Goal: Check status: Check status

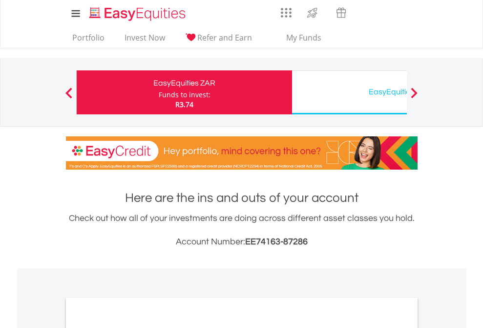
click at [159, 92] on div "Funds to invest:" at bounding box center [185, 95] width 52 height 10
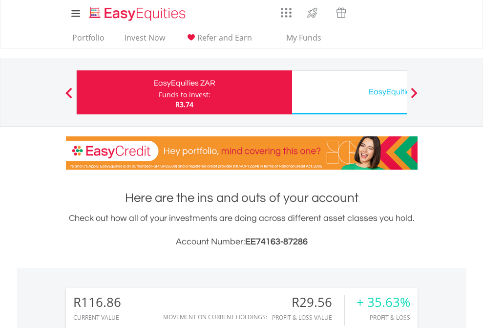
scroll to position [94, 153]
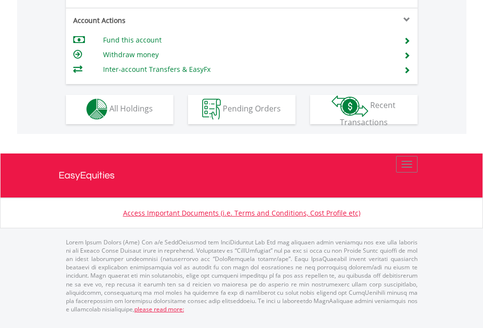
scroll to position [913, 0]
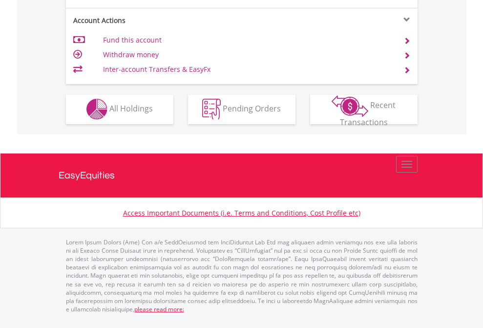
scroll to position [913, 0]
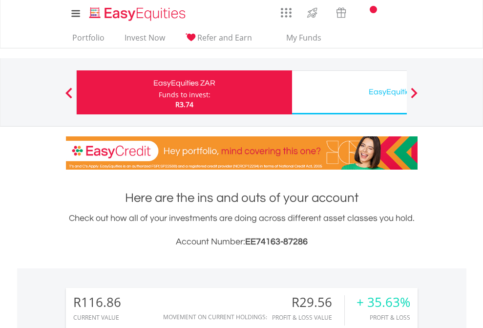
scroll to position [787, 0]
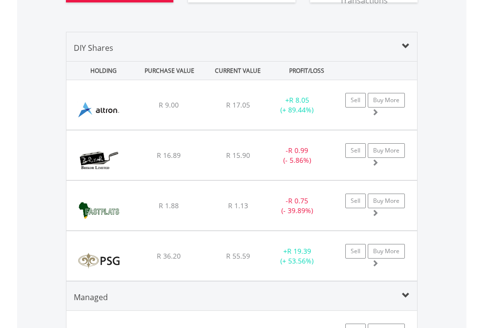
scroll to position [1144, 0]
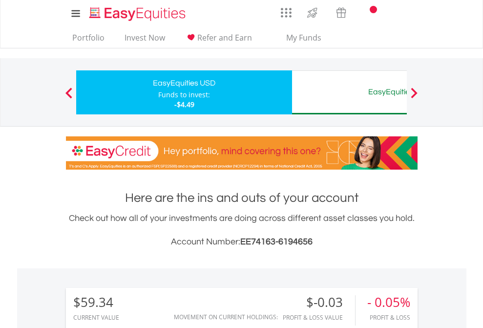
scroll to position [94, 153]
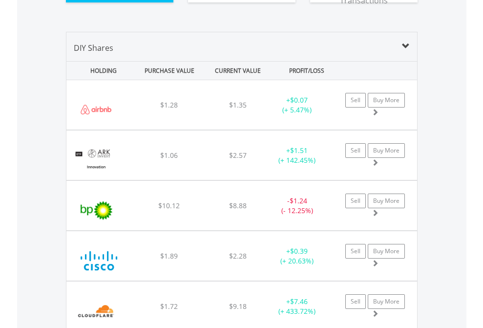
scroll to position [1105, 0]
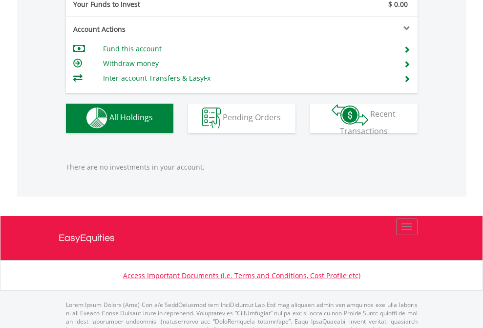
scroll to position [967, 0]
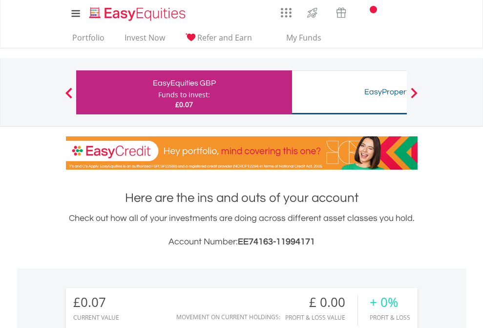
scroll to position [725, 0]
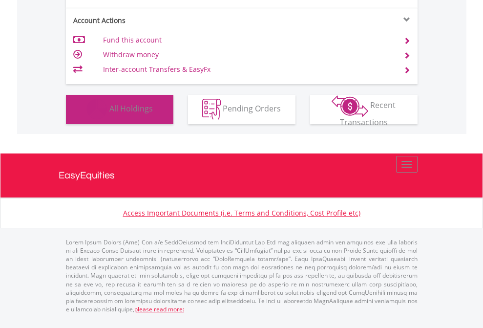
click at [109, 114] on span "All Holdings" at bounding box center [130, 108] width 43 height 11
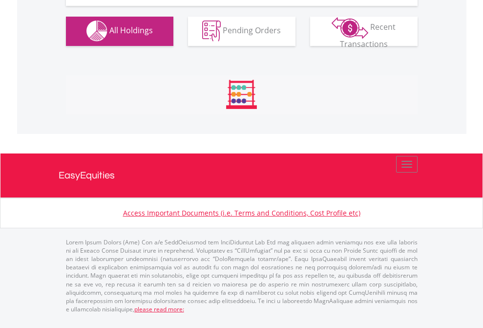
scroll to position [967, 0]
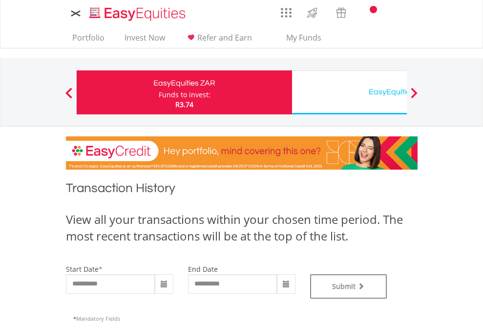
type input "**********"
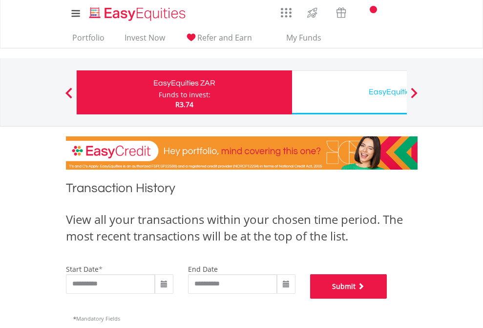
click at [387, 298] on button "Submit" at bounding box center [348, 286] width 77 height 24
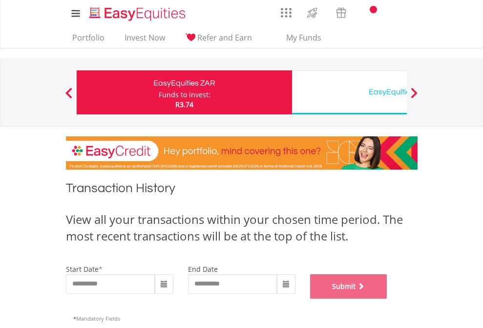
scroll to position [396, 0]
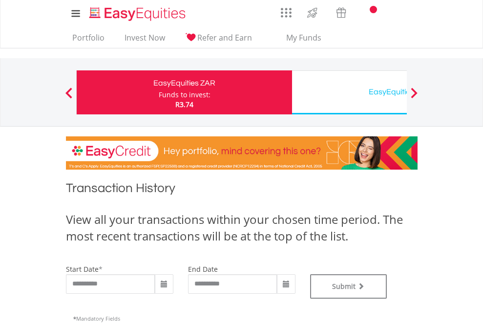
click at [349, 92] on div "EasyEquities USD" at bounding box center [400, 92] width 204 height 14
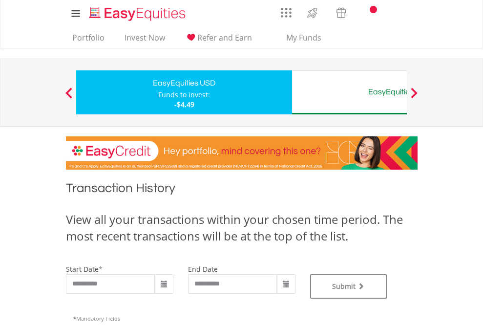
type input "**********"
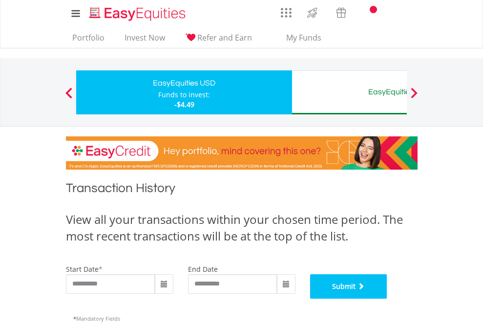
click at [387, 298] on button "Submit" at bounding box center [348, 286] width 77 height 24
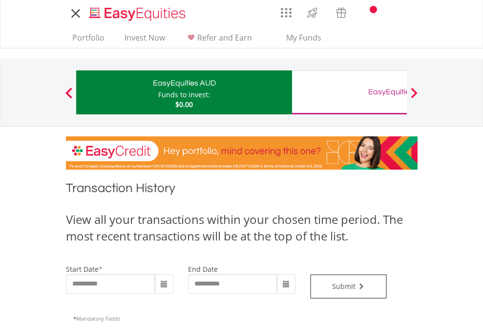
type input "**********"
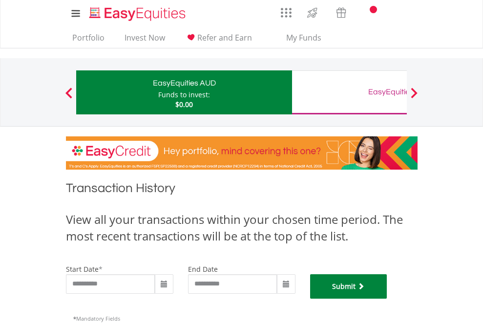
click at [387, 298] on button "Submit" at bounding box center [348, 286] width 77 height 24
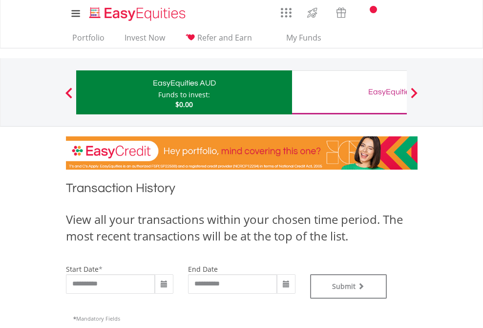
click at [349, 92] on div "EasyEquities GBP" at bounding box center [400, 92] width 204 height 14
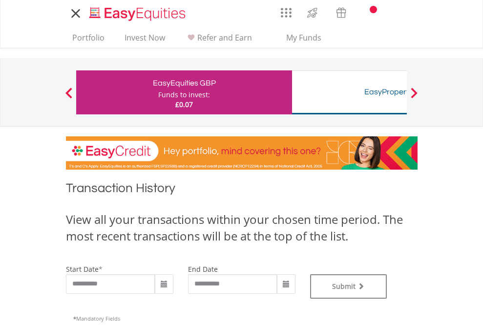
type input "**********"
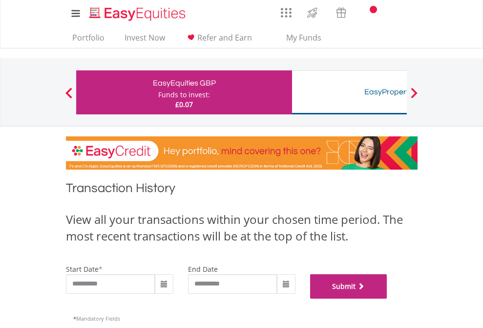
click at [387, 298] on button "Submit" at bounding box center [348, 286] width 77 height 24
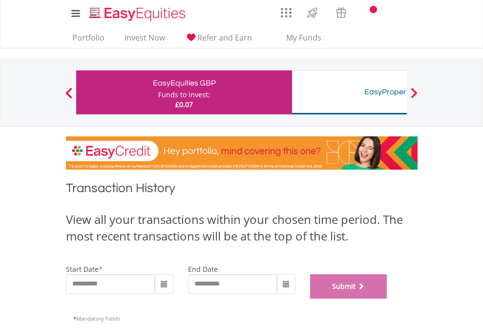
scroll to position [396, 0]
